Goal: Feedback & Contribution: Submit feedback/report problem

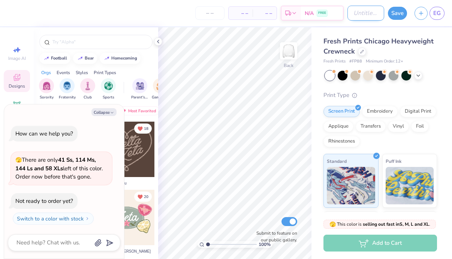
click at [351, 14] on input "Design Title" at bounding box center [365, 13] width 37 height 15
type input "a"
type textarea "x"
type input "as"
type textarea "x"
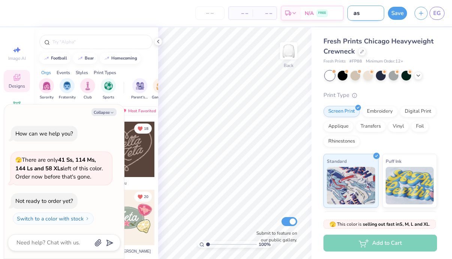
type input "ast"
type textarea "x"
type input "ast"
click at [230, 25] on div "– – Per Item – – Total Est. Delivery N/A FREE" at bounding box center [177, 13] width 332 height 26
click at [156, 40] on icon at bounding box center [158, 42] width 6 height 6
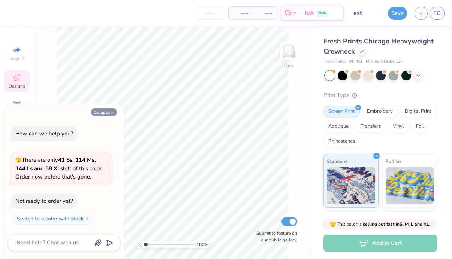
click at [108, 111] on button "Collapse" at bounding box center [103, 112] width 25 height 8
type textarea "x"
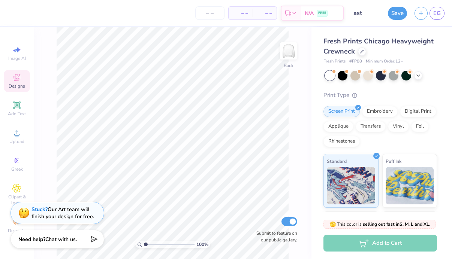
click at [33, 213] on strong "Stuck?" at bounding box center [39, 209] width 16 height 7
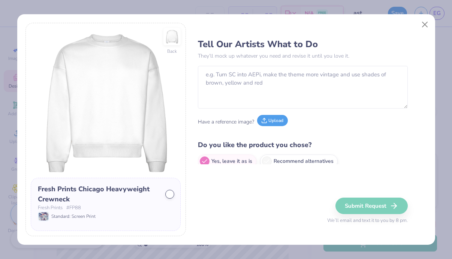
click at [269, 121] on button "Upload" at bounding box center [272, 120] width 31 height 11
click at [268, 127] on span "Upload" at bounding box center [272, 121] width 31 height 11
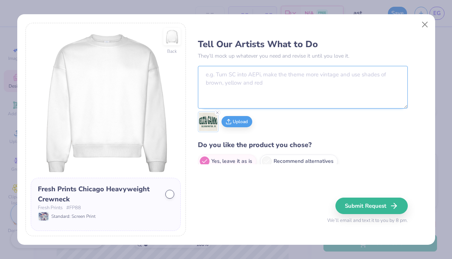
click at [308, 101] on textarea at bounding box center [303, 87] width 210 height 43
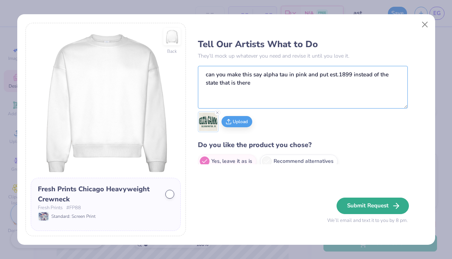
type textarea "can you make this say alpha tau in pink and put est.1899 instead of the state t…"
click at [377, 206] on button "Submit Request" at bounding box center [372, 206] width 72 height 16
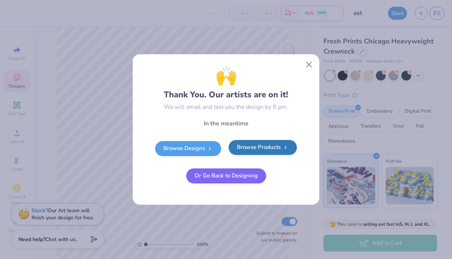
click at [266, 150] on link "Browse Products" at bounding box center [263, 147] width 68 height 15
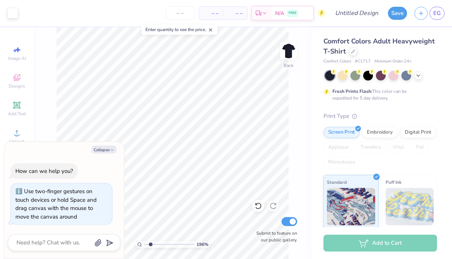
drag, startPoint x: 144, startPoint y: 244, endPoint x: 150, endPoint y: 240, distance: 7.2
type input "1.96"
click at [150, 241] on input "range" at bounding box center [169, 244] width 51 height 7
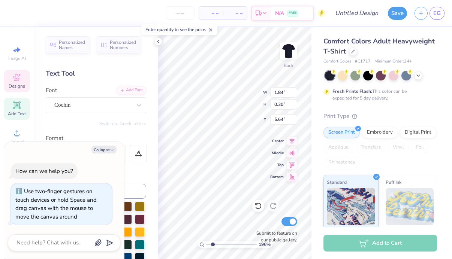
type textarea "x"
type input "5.66"
type textarea "x"
type textarea "EST. 1"
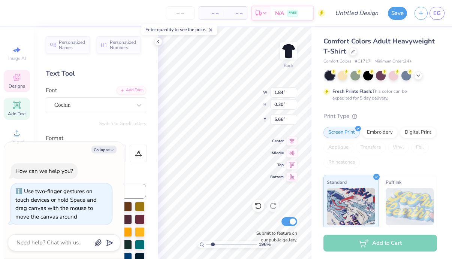
type textarea "x"
type textarea "EST. 18"
type textarea "x"
type textarea "EST. 189"
type textarea "x"
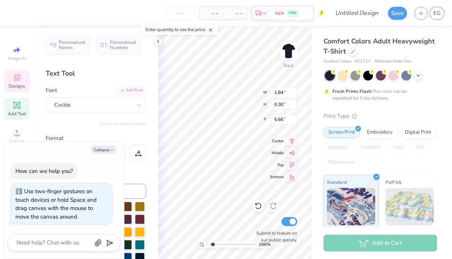
type textarea "EST. 1899"
type textarea "x"
type input "6.76"
type input "2.81"
type input "3.15"
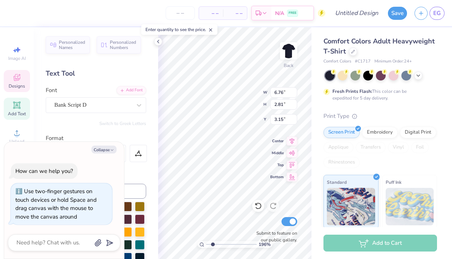
type textarea "x"
type textarea "A"
type textarea "x"
type textarea "Al"
type textarea "x"
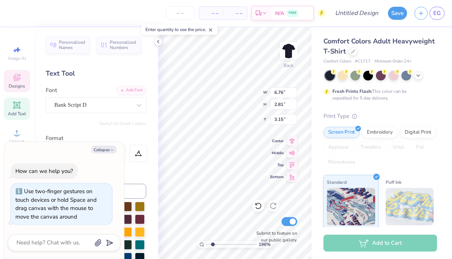
type textarea "Alp"
type textarea "x"
type textarea "Alph"
type textarea "x"
type textarea "Alpha"
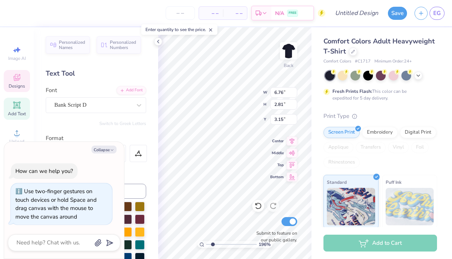
scroll to position [0, 0]
type textarea "x"
type textarea "Alpha"
type textarea "x"
type textarea "Alpha T"
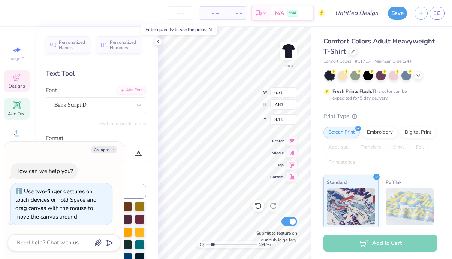
type textarea "x"
type textarea "Alpha Ta"
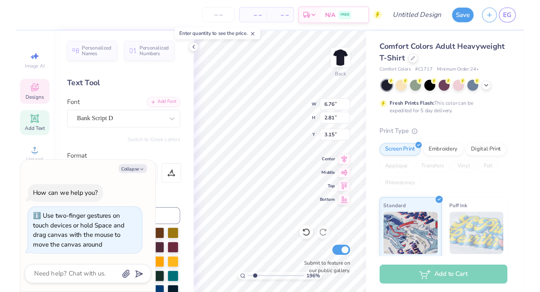
scroll to position [0, 1]
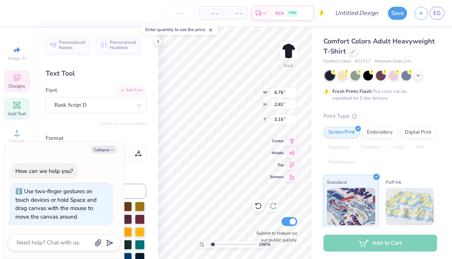
type textarea "x"
type textarea "Alpha Tau"
click at [160, 39] on icon at bounding box center [158, 42] width 6 height 6
click at [158, 42] on polyline at bounding box center [157, 41] width 1 height 3
type textarea "x"
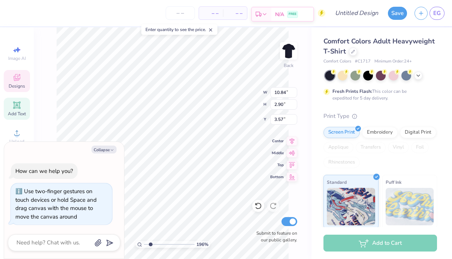
click at [291, 14] on span "FREE" at bounding box center [293, 14] width 8 height 5
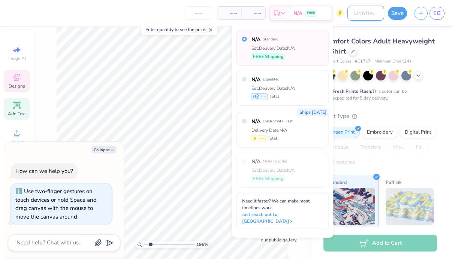
click at [332, 14] on div "– – Per Item – – Total Est. Delivery N/A FREE Design Title Save EG" at bounding box center [226, 13] width 452 height 26
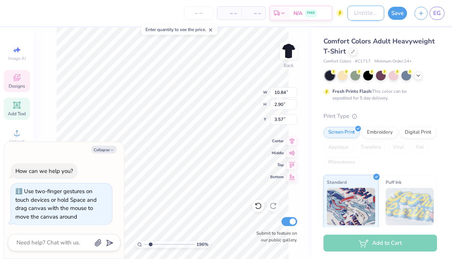
type input "e"
type textarea "x"
type input "eg"
type textarea "x"
type input "eg"
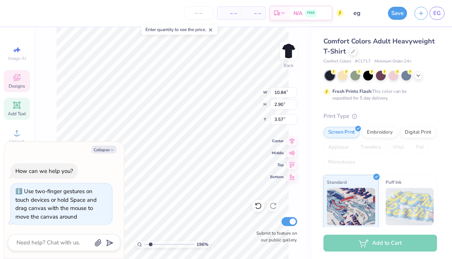
click at [341, 25] on div "– – Per Item – – Total Est. Delivery N/A FREE" at bounding box center [177, 13] width 332 height 26
click at [107, 150] on button "Collapse" at bounding box center [103, 150] width 25 height 8
type textarea "x"
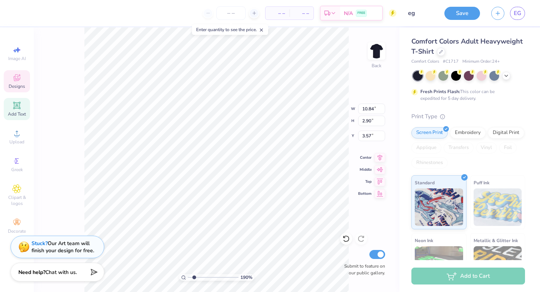
drag, startPoint x: 189, startPoint y: 277, endPoint x: 194, endPoint y: 277, distance: 4.5
type input "1.88"
click at [194, 259] on input "range" at bounding box center [213, 277] width 51 height 7
type input "1.83"
type input "0.30"
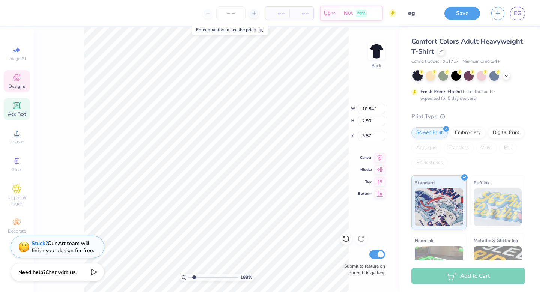
type input "5.66"
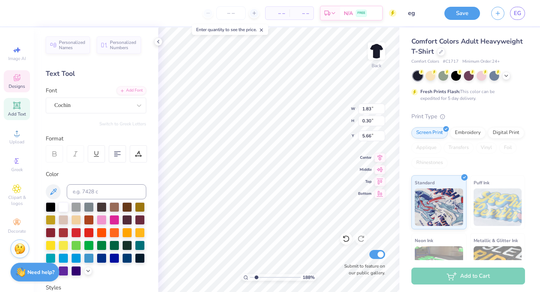
type input "5.94"
type input "1.80"
type input "1.70"
type input "2.29"
drag, startPoint x: 256, startPoint y: 275, endPoint x: 250, endPoint y: 275, distance: 6.4
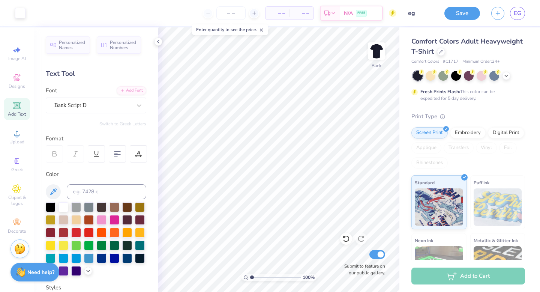
type input "1"
click at [250, 259] on input "range" at bounding box center [275, 277] width 51 height 7
click at [345, 240] on icon at bounding box center [345, 238] width 7 height 7
click at [344, 237] on icon at bounding box center [343, 236] width 1 height 1
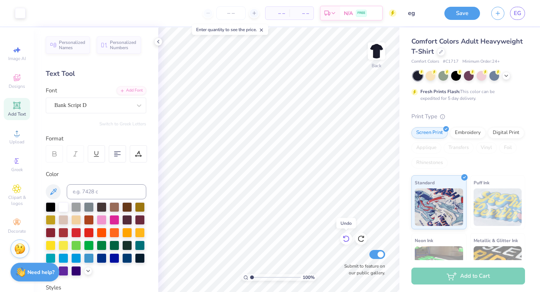
click at [344, 237] on icon at bounding box center [343, 236] width 1 height 1
click at [16, 247] on img at bounding box center [19, 247] width 11 height 11
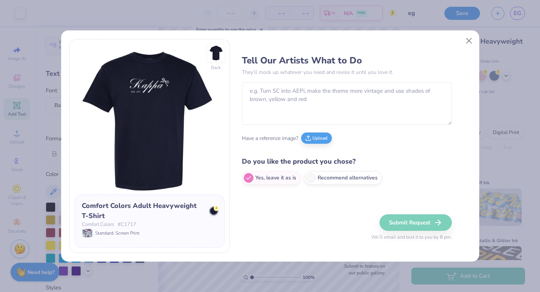
click at [313, 79] on div "Tell Our Artists What to Do They’ll mock up whatever you need and revise it unt…" at bounding box center [347, 120] width 210 height 138
click at [298, 102] on textarea at bounding box center [347, 103] width 210 height 43
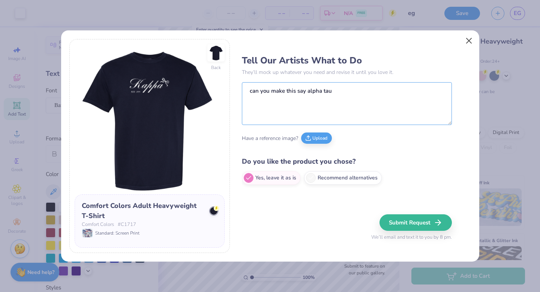
type textarea "can you make this say alpha tau"
click at [452, 42] on button "Close" at bounding box center [468, 41] width 14 height 14
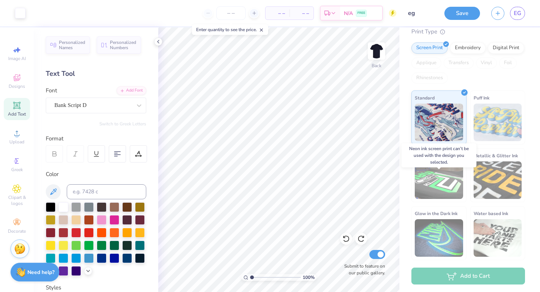
scroll to position [0, 0]
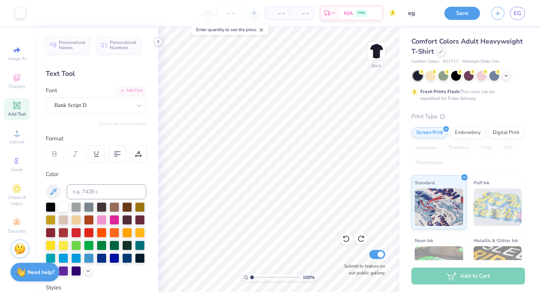
click at [155, 41] on icon at bounding box center [158, 42] width 6 height 6
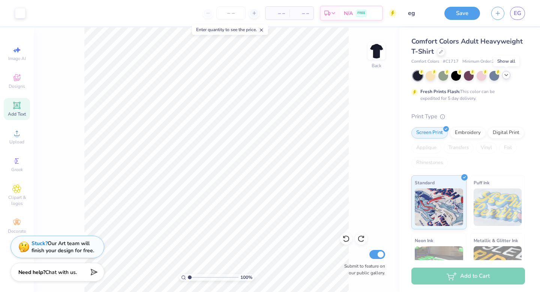
click at [452, 76] on icon at bounding box center [506, 75] width 6 height 6
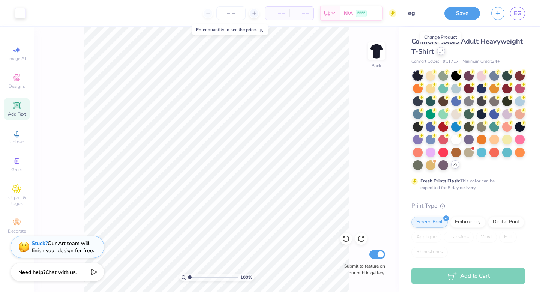
click at [440, 52] on icon at bounding box center [441, 51] width 4 height 4
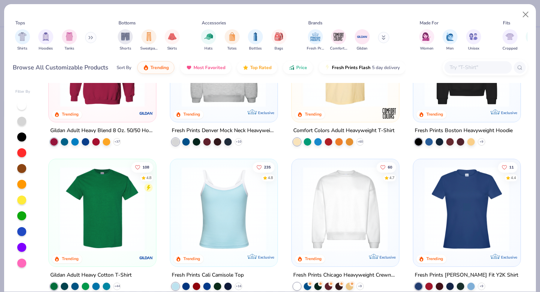
scroll to position [78, 0]
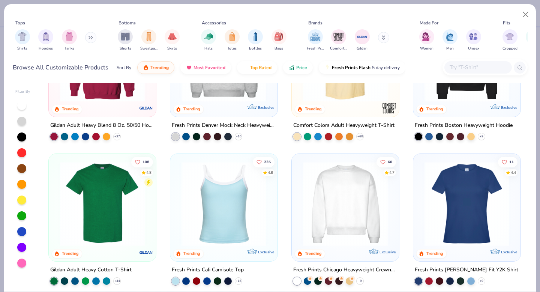
click at [350, 209] on img at bounding box center [345, 203] width 92 height 85
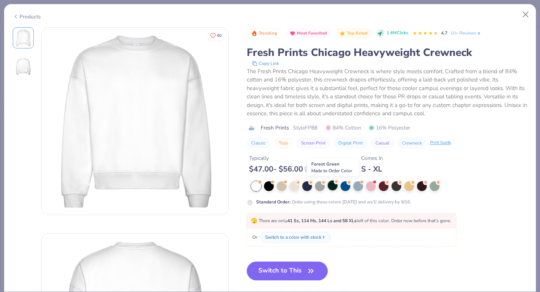
click at [331, 186] on div at bounding box center [332, 185] width 10 height 10
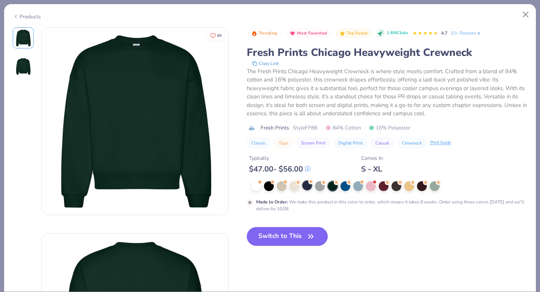
click at [304, 183] on div at bounding box center [307, 185] width 10 height 10
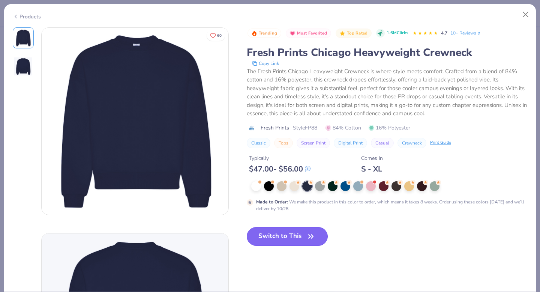
click at [284, 237] on button "Switch to This" at bounding box center [287, 236] width 81 height 19
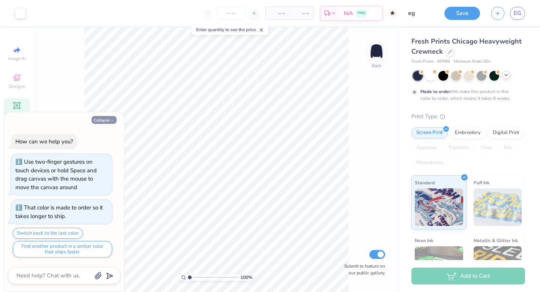
click at [105, 121] on button "Collapse" at bounding box center [103, 120] width 25 height 8
type textarea "x"
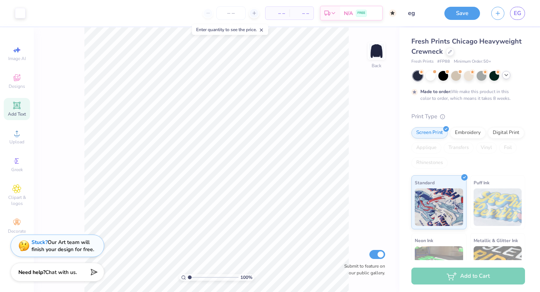
click at [36, 242] on strong "Stuck?" at bounding box center [39, 241] width 16 height 7
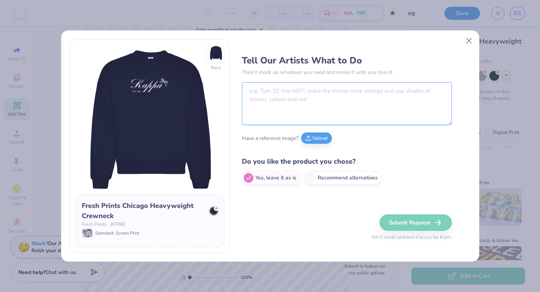
click at [347, 110] on textarea at bounding box center [347, 103] width 210 height 43
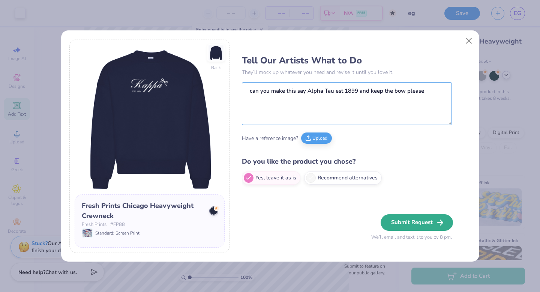
type textarea "can you make this say Alpha Tau est 1899 and keep the bow please"
click at [403, 223] on button "Submit Request" at bounding box center [416, 222] width 72 height 16
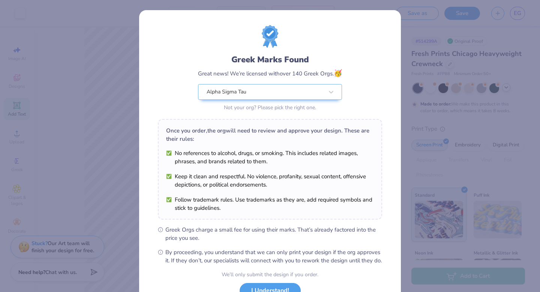
scroll to position [59, 0]
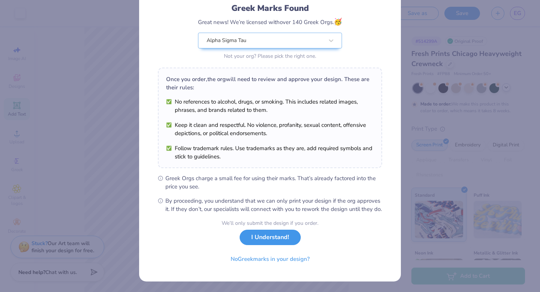
click at [284, 245] on div "We’ll only submit the design if you order. I Understand! No Greek marks in your…" at bounding box center [269, 242] width 97 height 47
click at [277, 238] on button "I Understand!" at bounding box center [269, 236] width 61 height 15
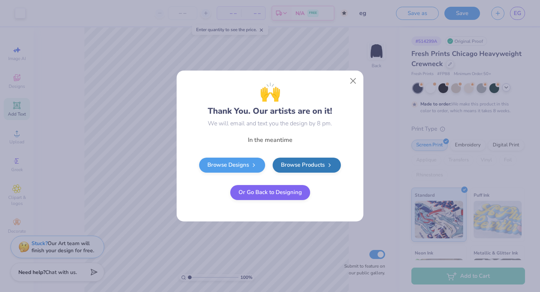
scroll to position [0, 0]
click at [246, 165] on link "Browse Designs" at bounding box center [232, 163] width 66 height 15
